Goal: Information Seeking & Learning: Learn about a topic

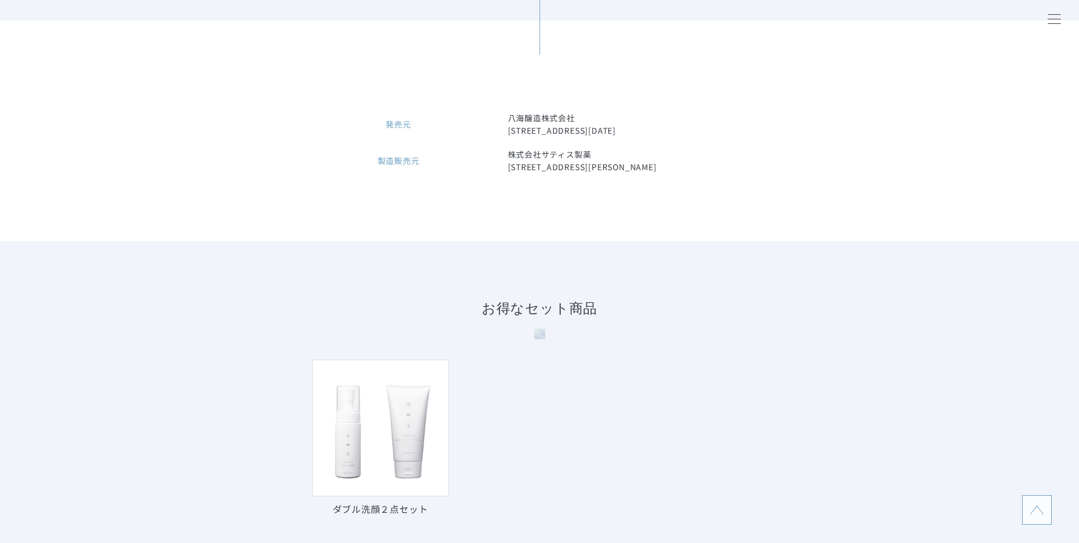
scroll to position [5460, 0]
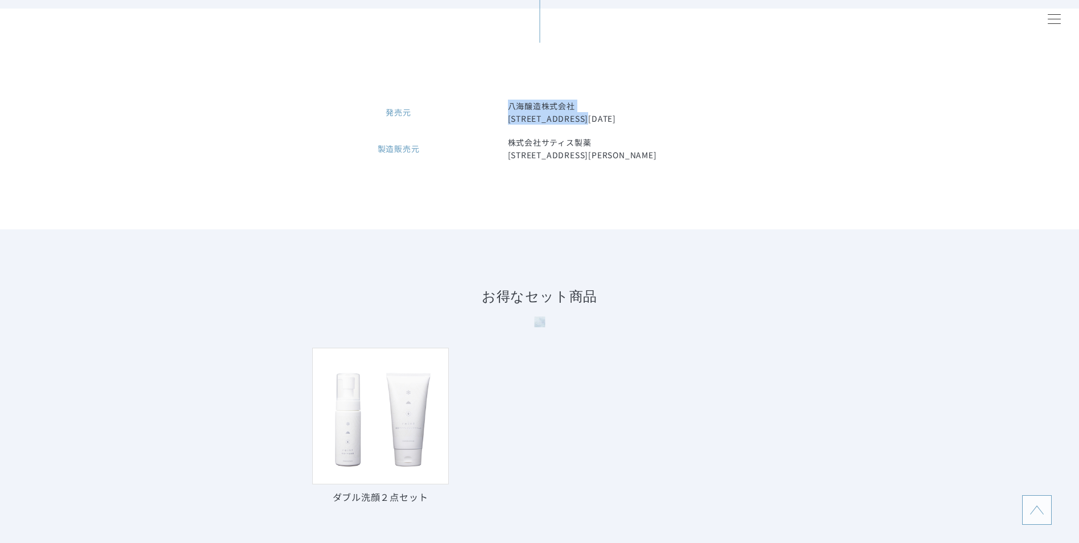
drag, startPoint x: 507, startPoint y: 152, endPoint x: 636, endPoint y: 171, distance: 130.0
click at [636, 125] on dd "八海醸造株式会社 [STREET_ADDRESS][DATE]" at bounding box center [637, 112] width 259 height 25
click at [632, 229] on div "発売元 八海醸造株式会社 [STREET_ADDRESS][DATE] 製造販売元 株式会社サティス製薬 [STREET_ADDRESS][PERSON_NA…" at bounding box center [539, 119] width 1079 height 221
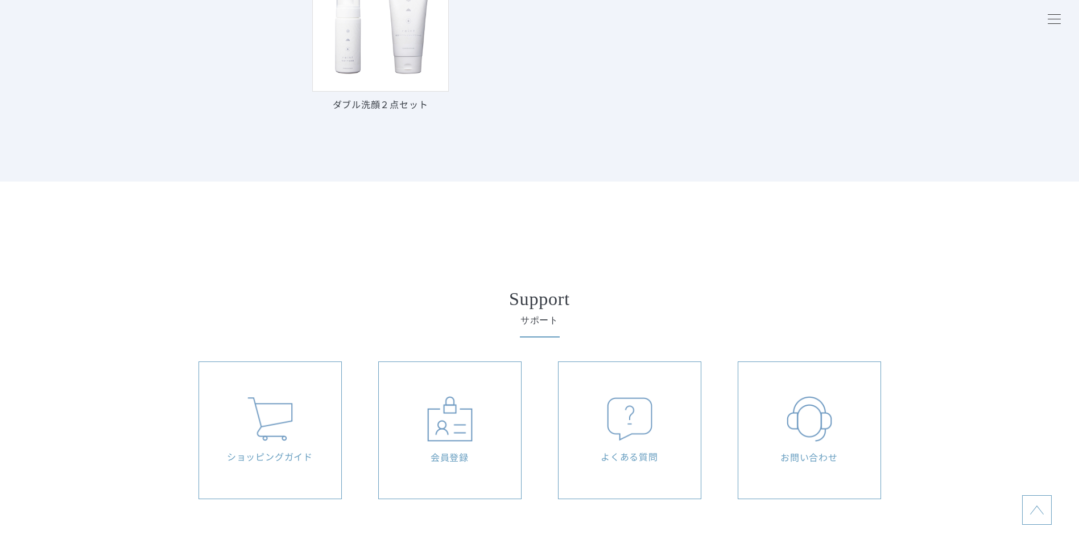
scroll to position [6029, 0]
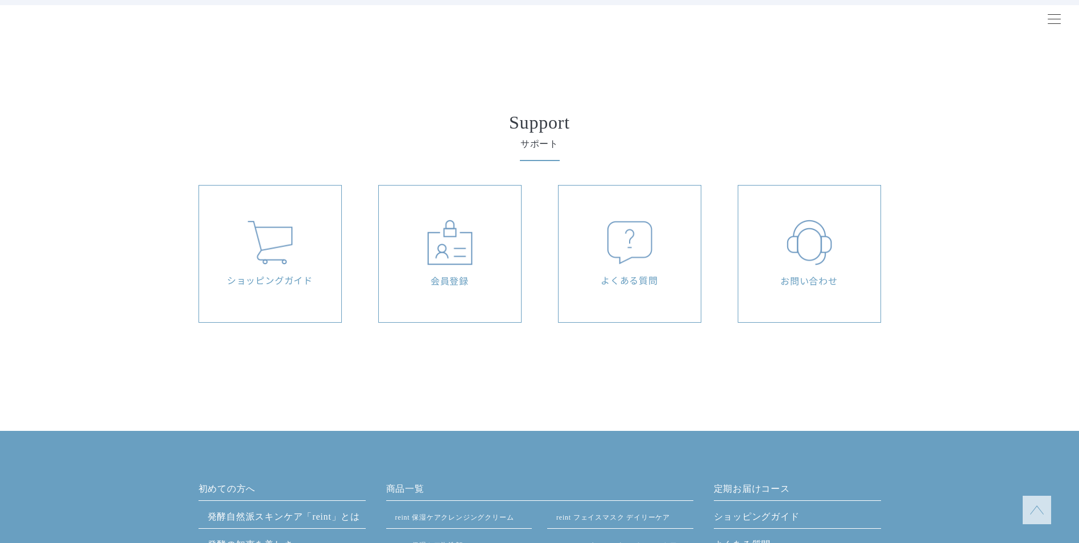
click at [627, 266] on div "よくある質問" at bounding box center [630, 253] width 142 height 137
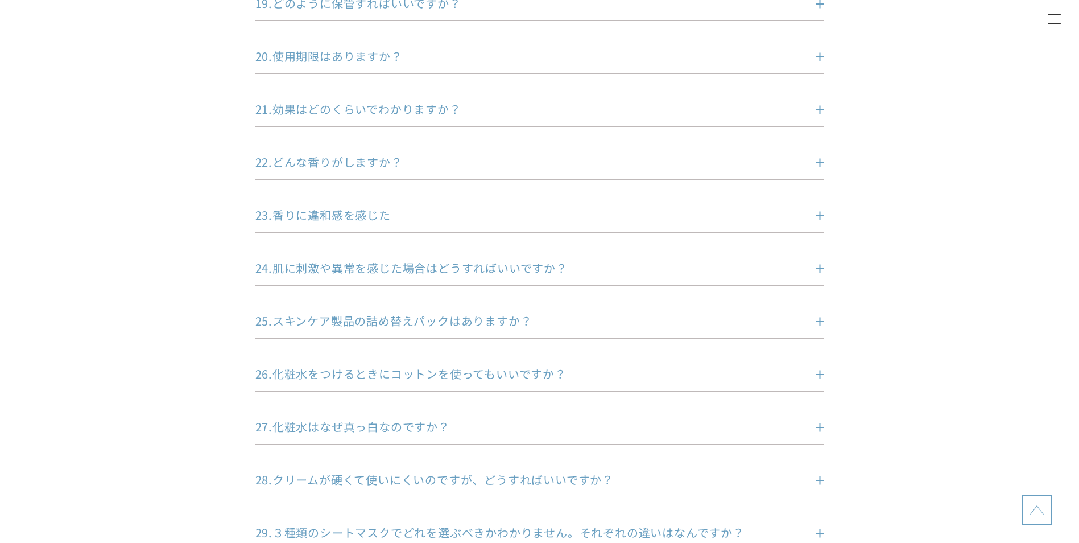
scroll to position [1308, 0]
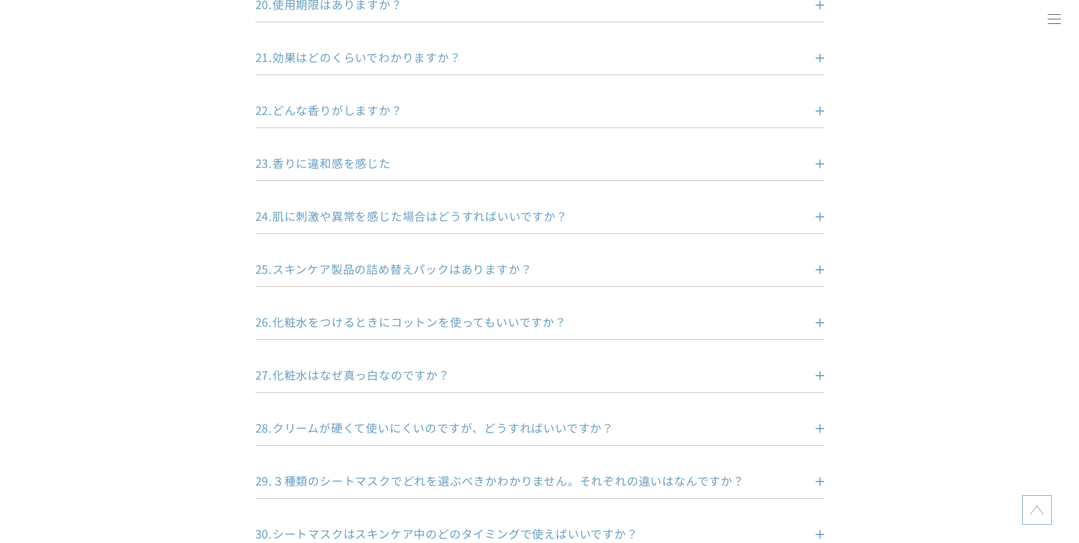
click at [608, 116] on p "22.どんな香りがしますか？" at bounding box center [522, 110] width 535 height 16
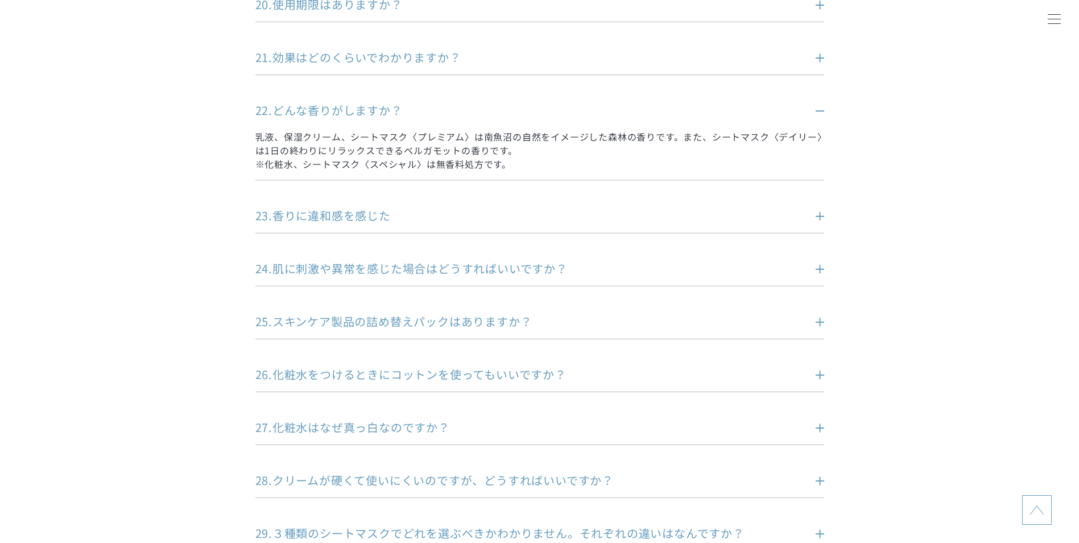
click at [640, 119] on dd "乳液、保湿クリーム、シートマスク〈プレミアム〉は南魚沼の自然をイメージした森林の香りです。また、シートマスク〈デイリー〉は1日の終わりにリラックスできるベルガ…" at bounding box center [539, 144] width 569 height 52
click at [811, 113] on dt "22.どんな香りがしますか？" at bounding box center [539, 110] width 569 height 16
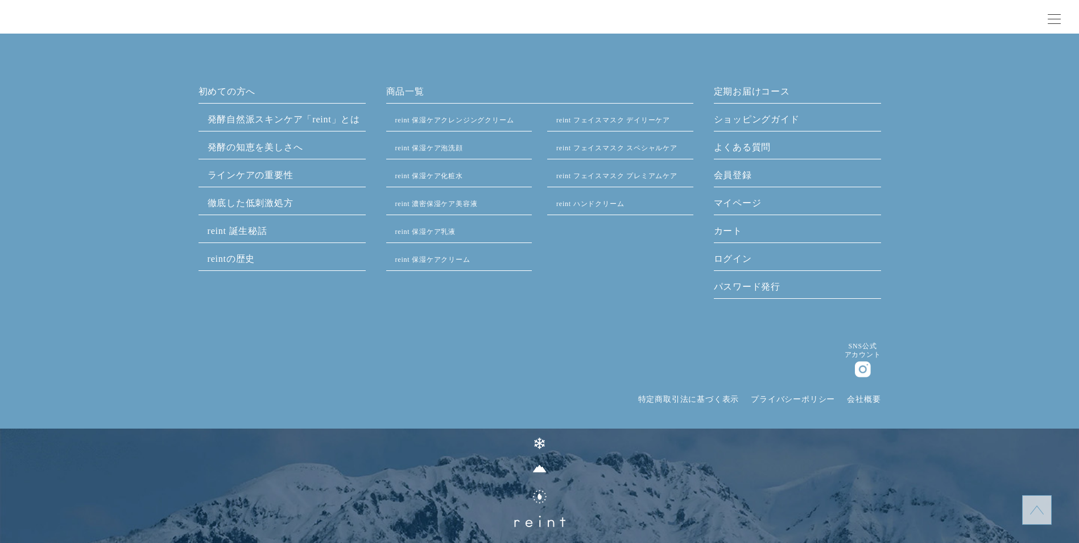
scroll to position [2720, 0]
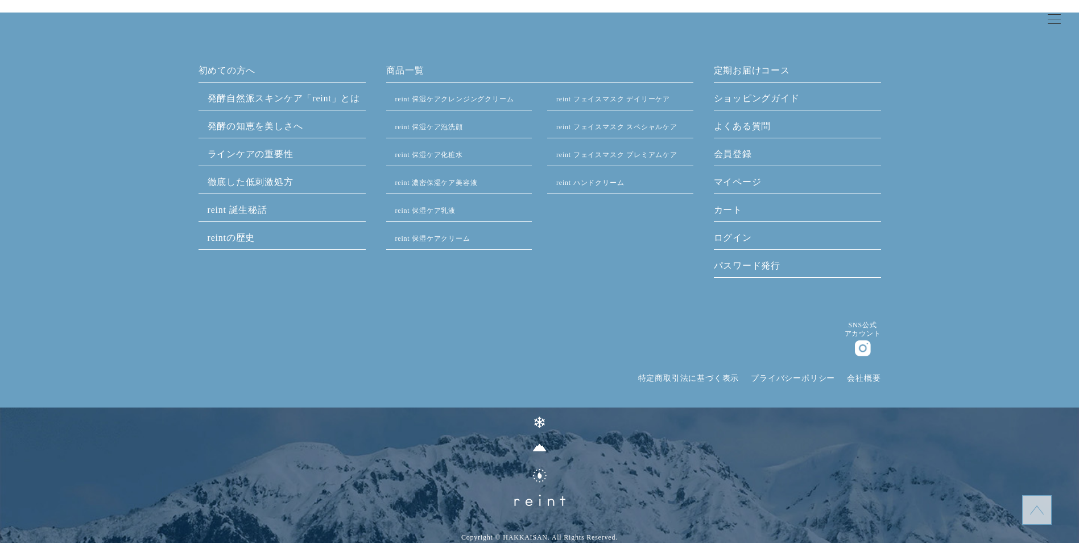
click at [866, 342] on img at bounding box center [863, 348] width 16 height 16
click at [866, 348] on img at bounding box center [863, 348] width 16 height 16
